Goal: Information Seeking & Learning: Learn about a topic

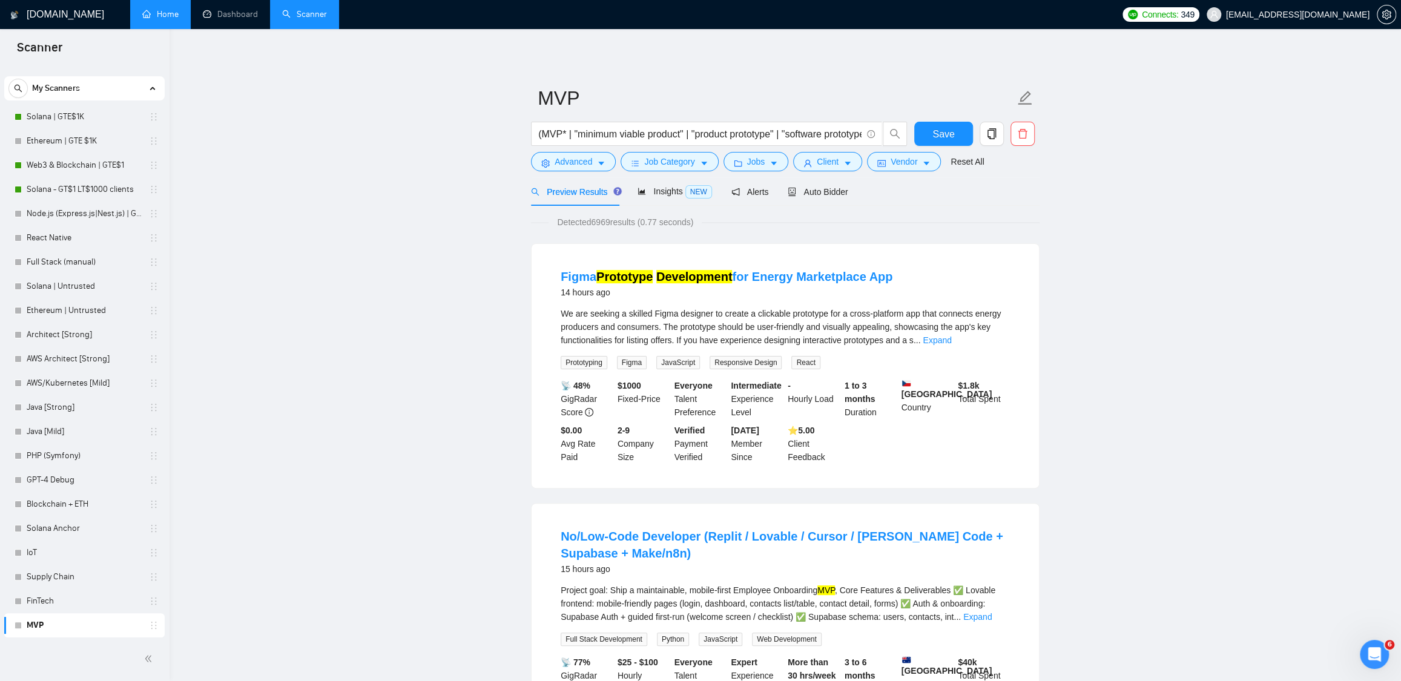
click at [165, 18] on link "Home" at bounding box center [160, 14] width 36 height 10
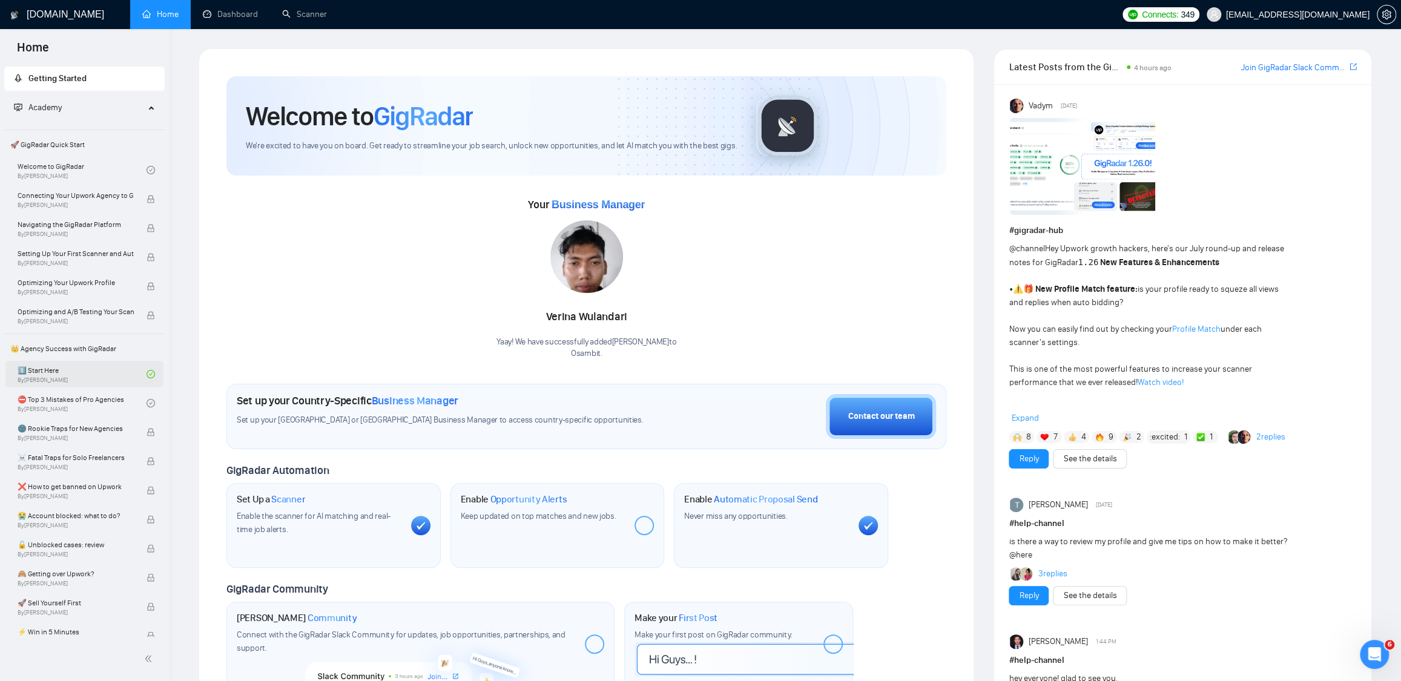
click at [80, 381] on link "1️⃣ Start Here By [PERSON_NAME]" at bounding box center [82, 374] width 129 height 27
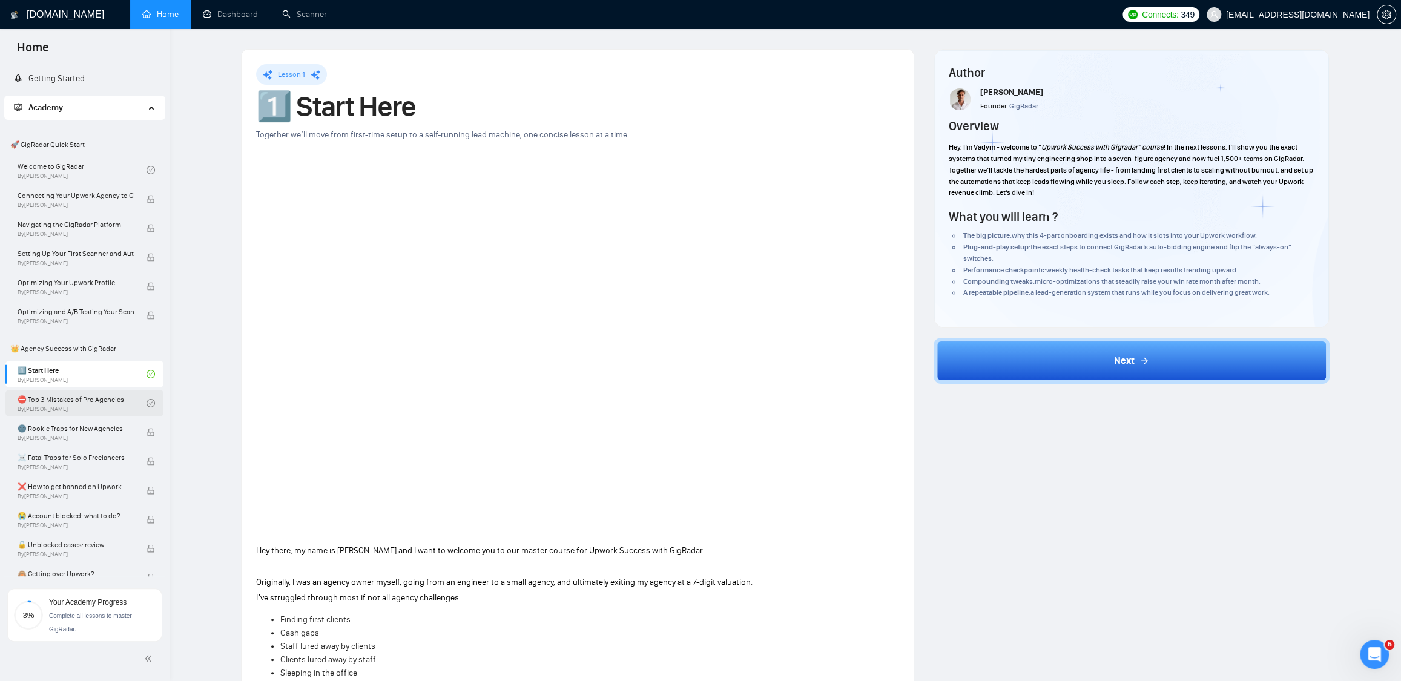
click at [78, 395] on link "⛔ Top 3 Mistakes of Pro Agencies By [PERSON_NAME]" at bounding box center [82, 403] width 129 height 27
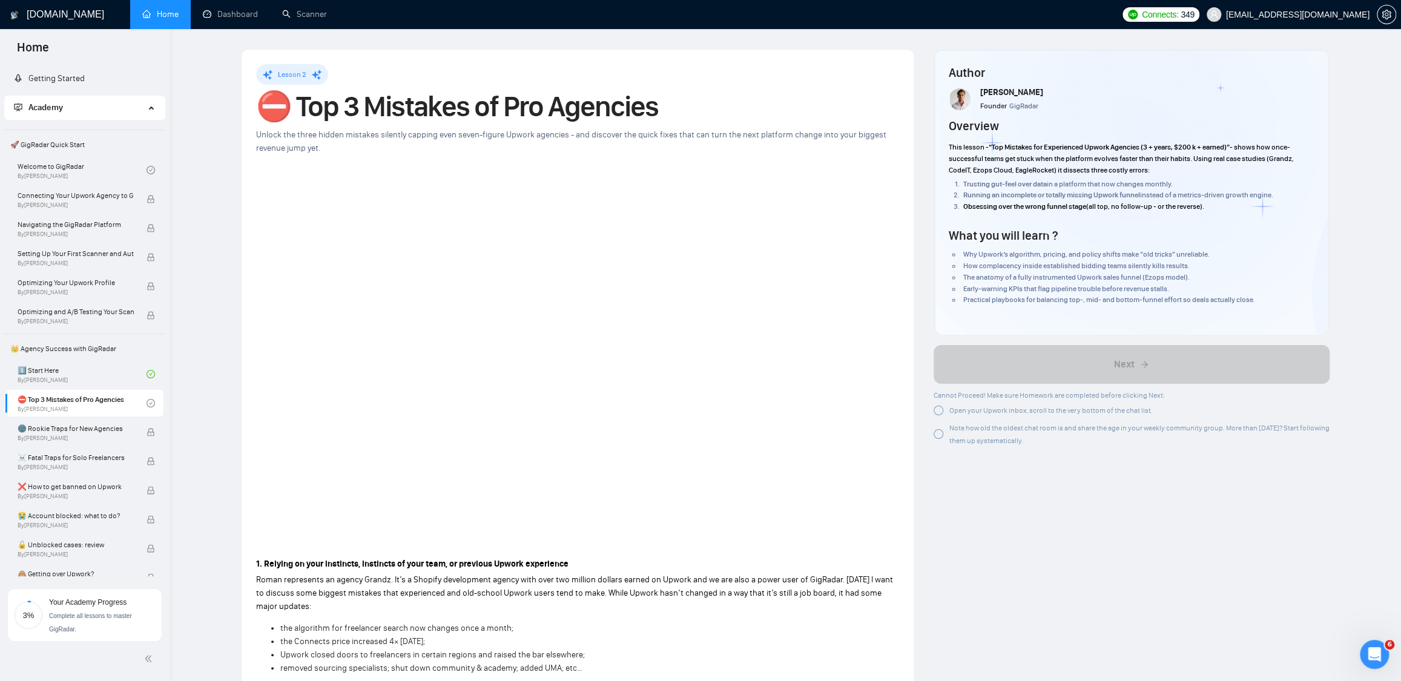
click at [941, 412] on div at bounding box center [939, 411] width 10 height 10
click at [945, 426] on div "Note how old the oldest chat room is and share the age in your weekly community…" at bounding box center [1132, 431] width 396 height 25
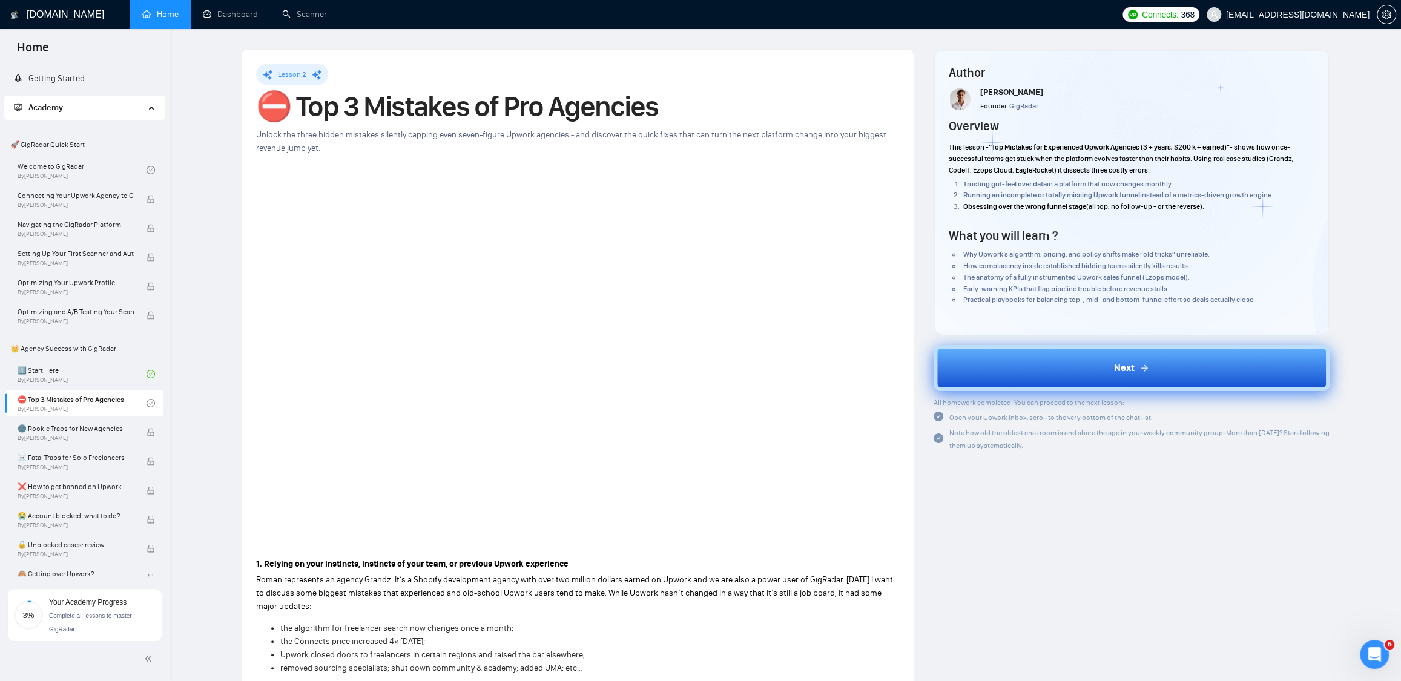
click at [1067, 371] on button "Next" at bounding box center [1132, 368] width 396 height 46
